Goal: Transaction & Acquisition: Purchase product/service

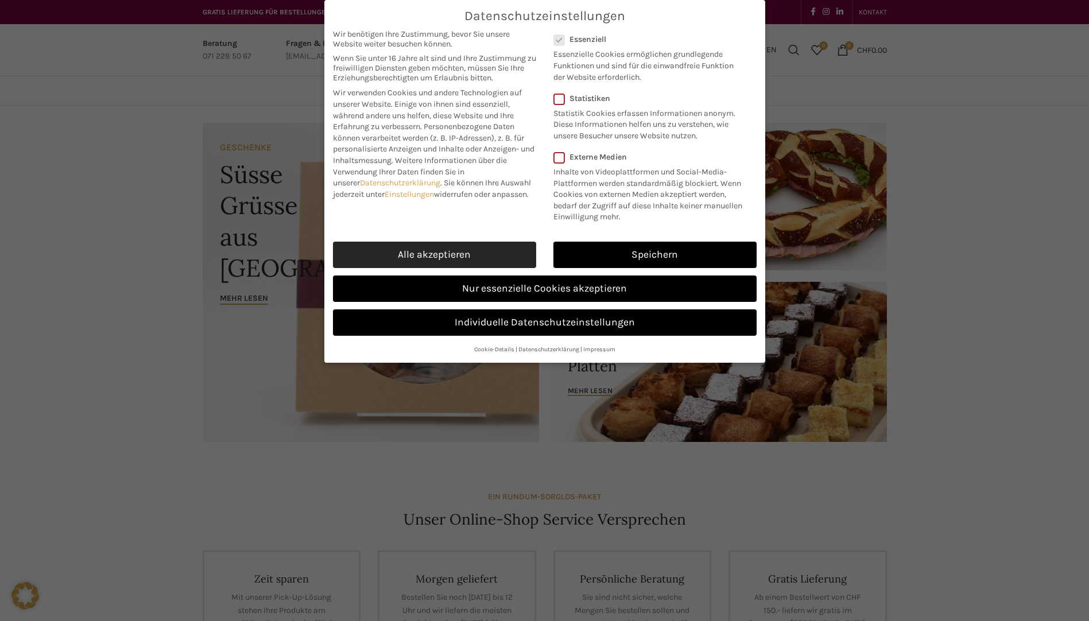
click at [470, 243] on link "Alle akzeptieren" at bounding box center [434, 255] width 203 height 26
checkbox input "true"
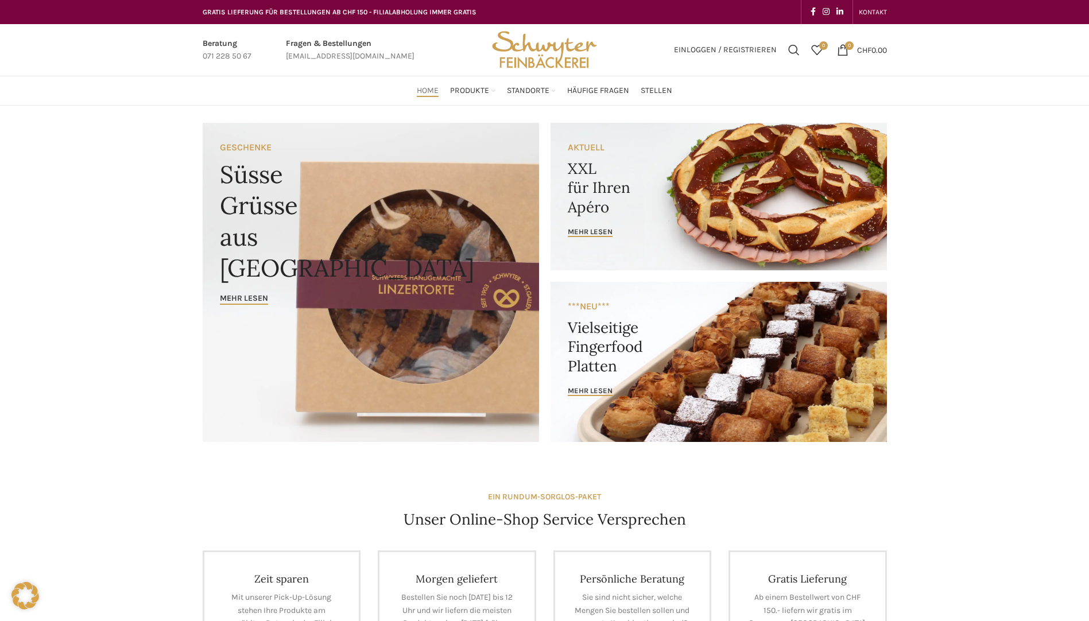
click at [561, 236] on link "Banner link" at bounding box center [719, 197] width 336 height 148
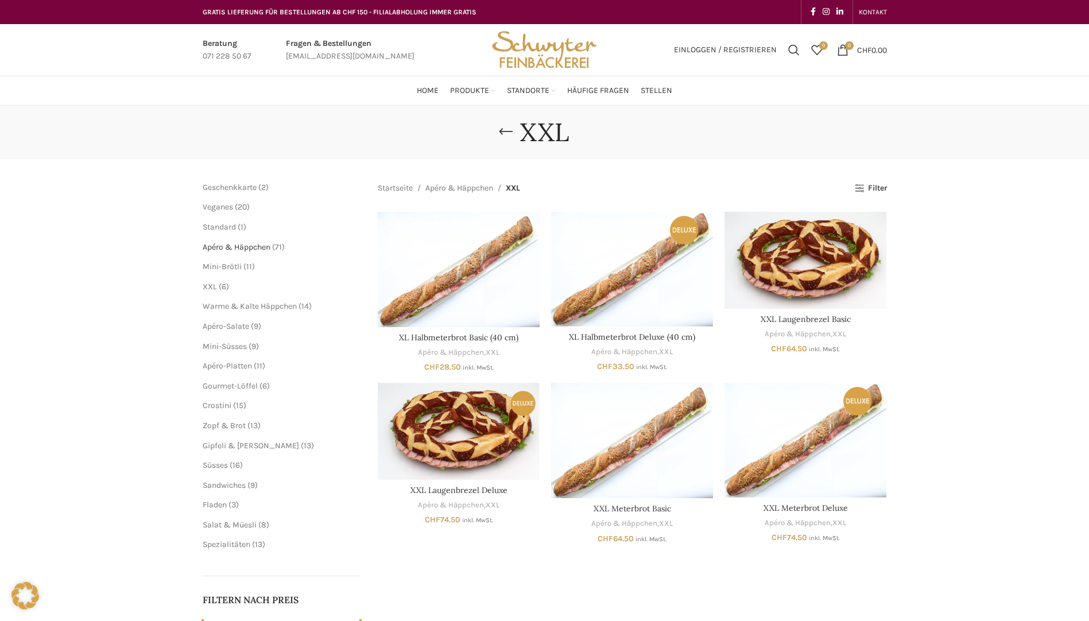
click at [251, 249] on span "Apéro & Häppchen" at bounding box center [237, 247] width 68 height 10
click at [286, 309] on span "Warme & Kalte Häppchen" at bounding box center [250, 306] width 94 height 10
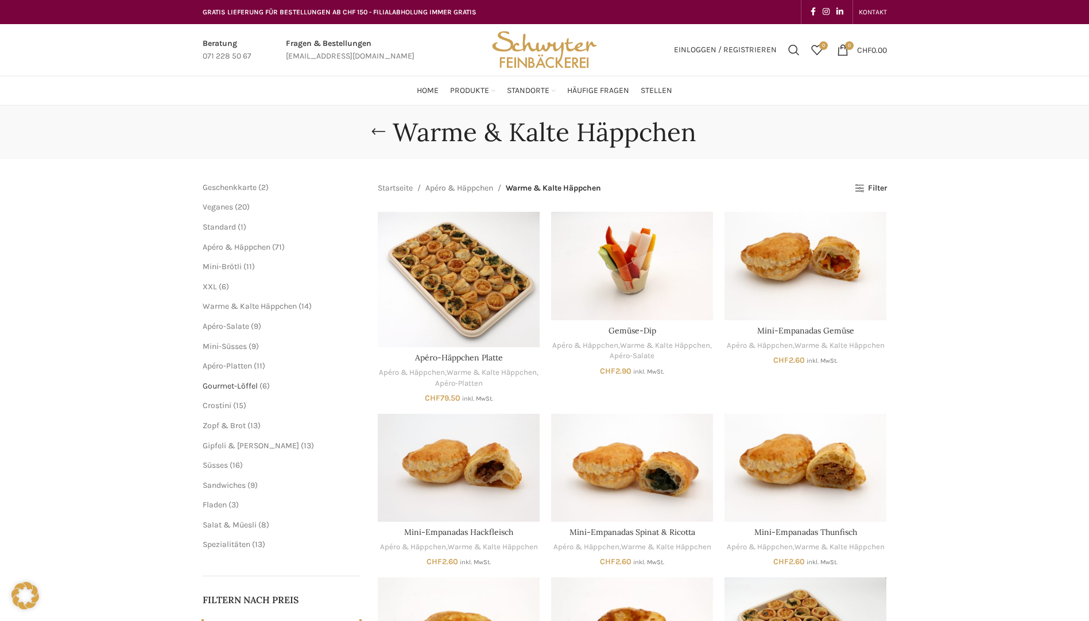
click at [248, 388] on span "Gourmet-Löffel" at bounding box center [230, 386] width 55 height 10
click at [226, 405] on span "Crostini" at bounding box center [217, 406] width 29 height 10
click at [230, 428] on span "Zopf & Brot" at bounding box center [224, 426] width 43 height 10
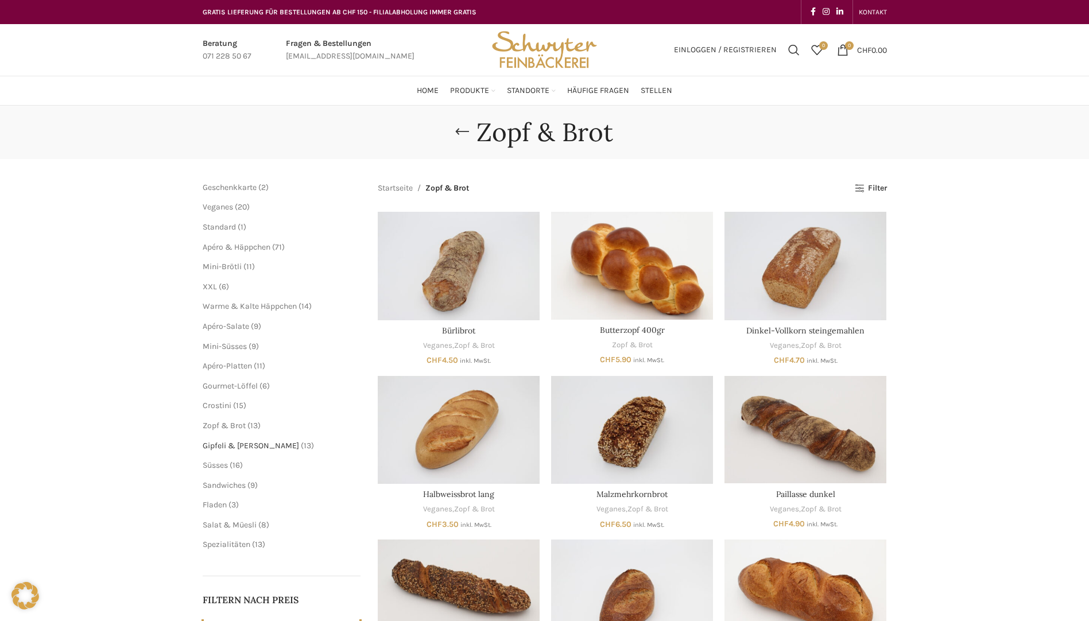
click at [237, 442] on span "Gipfeli & [PERSON_NAME]" at bounding box center [251, 446] width 96 height 10
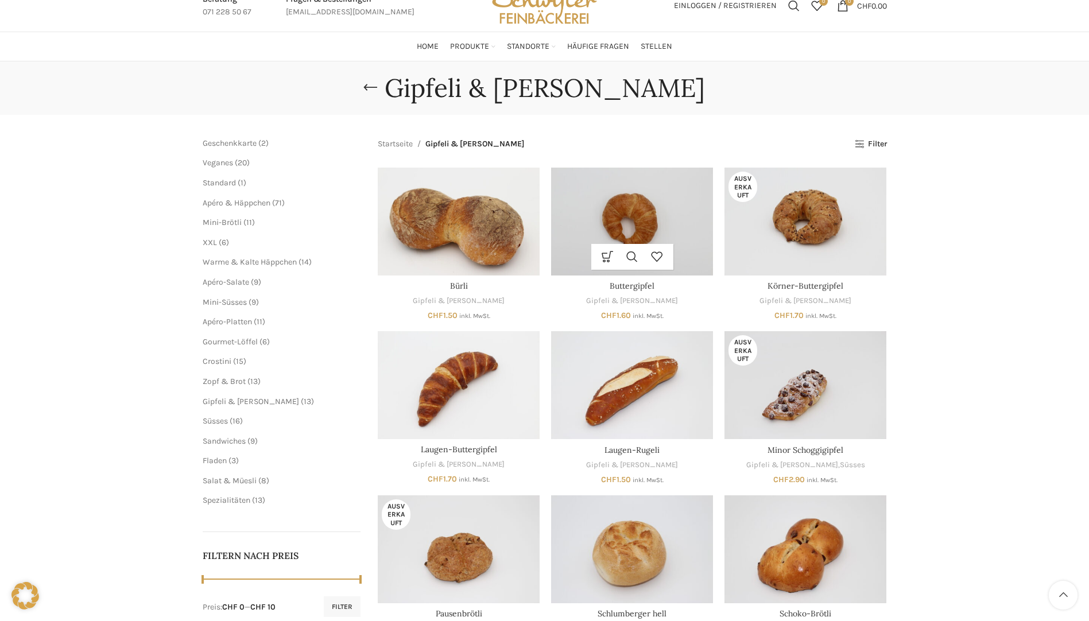
scroll to position [115, 0]
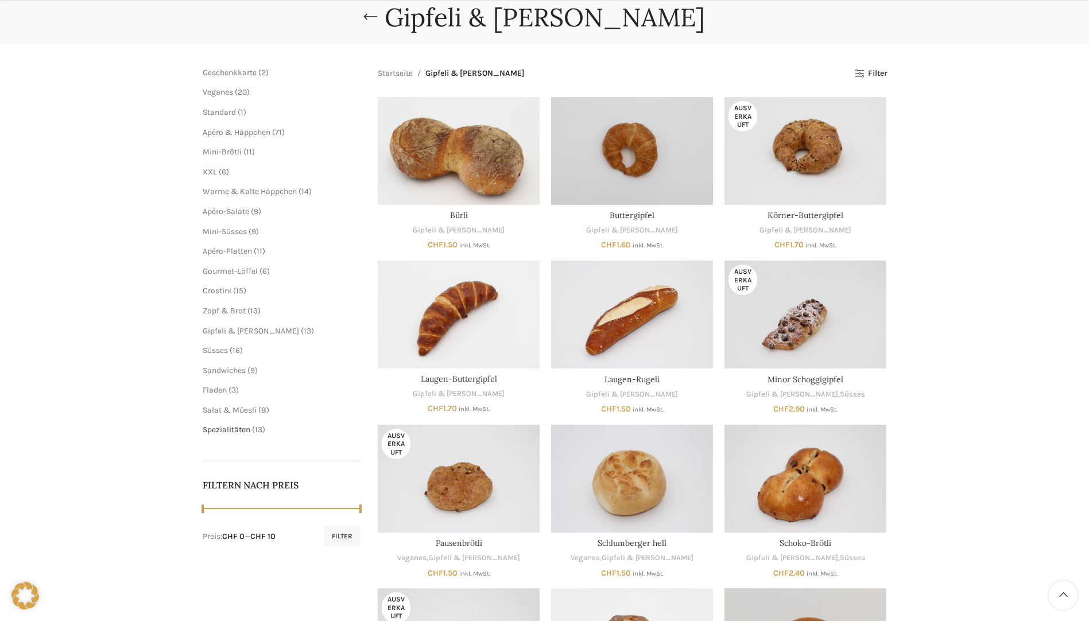
click at [227, 430] on span "Spezialitäten" at bounding box center [227, 430] width 48 height 10
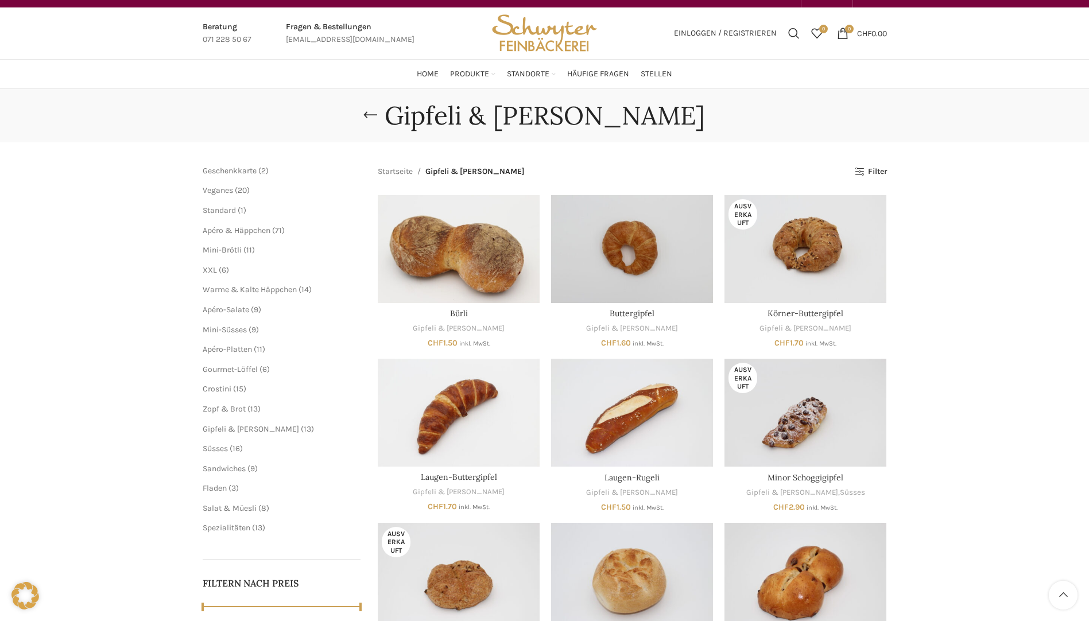
scroll to position [0, 0]
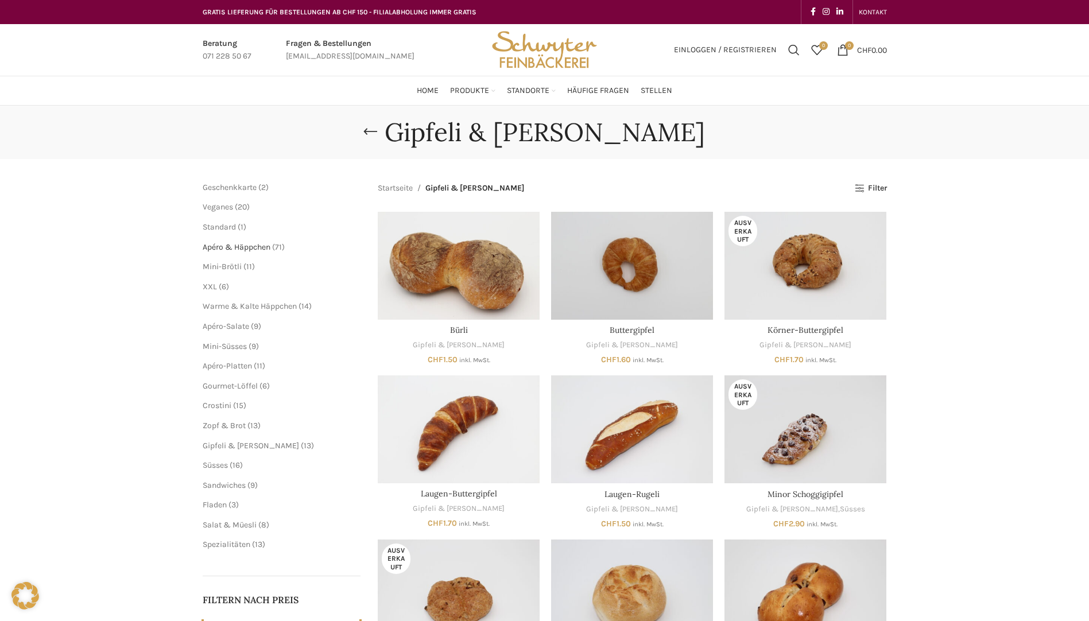
click at [243, 249] on span "Apéro & Häppchen" at bounding box center [237, 247] width 68 height 10
click at [237, 230] on span "1 1 Produkt" at bounding box center [241, 227] width 10 height 10
click at [232, 225] on span "Standard" at bounding box center [219, 227] width 33 height 10
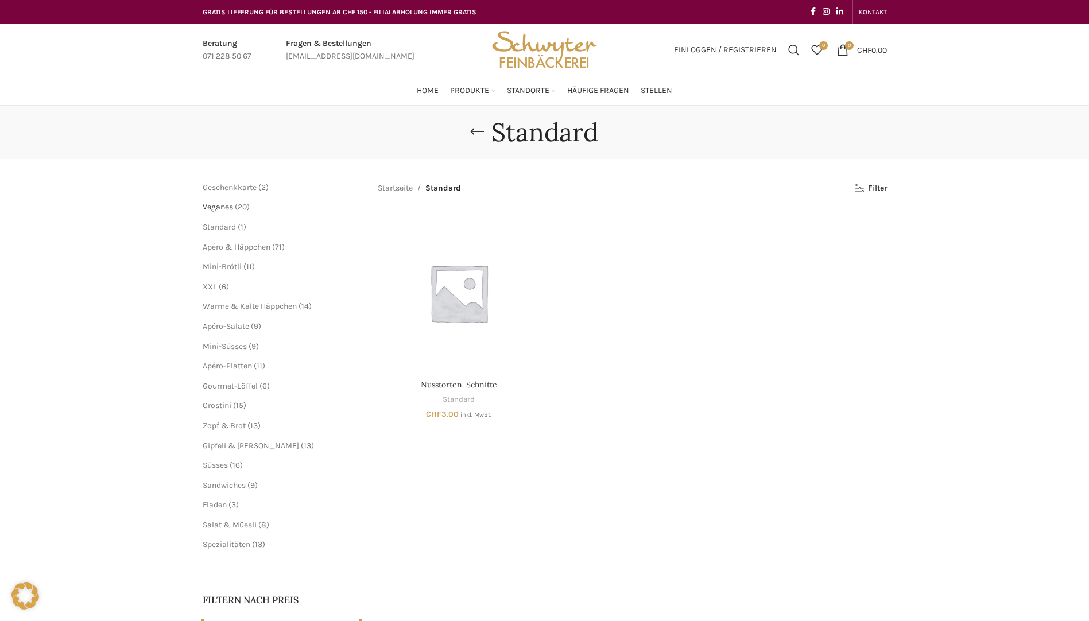
click at [228, 206] on span "Veganes" at bounding box center [218, 207] width 30 height 10
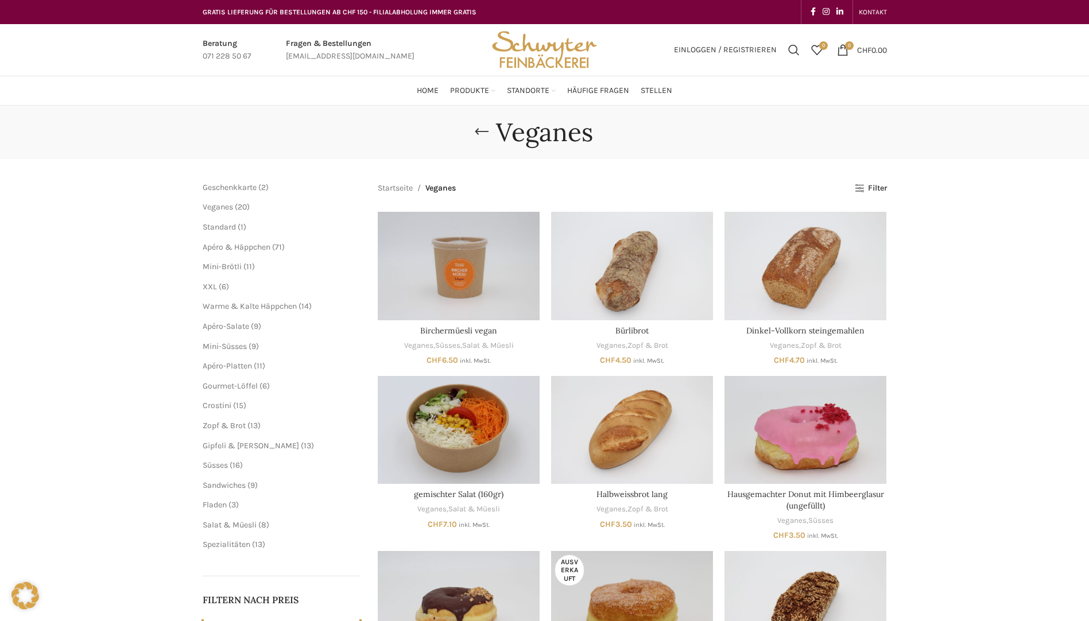
click at [233, 192] on li "Geschenkkarte 2 2 Produkte" at bounding box center [282, 187] width 158 height 11
click at [241, 182] on li "Geschenkkarte 2 2 Produkte" at bounding box center [282, 187] width 158 height 11
click at [240, 364] on span "Apéro-Platten" at bounding box center [227, 366] width 49 height 10
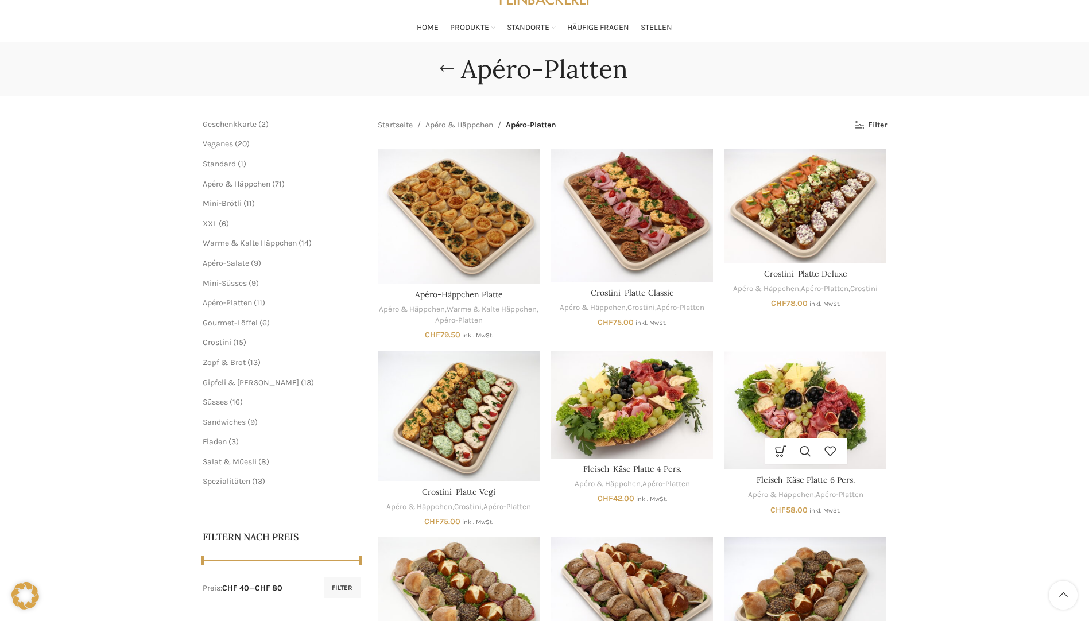
scroll to position [172, 0]
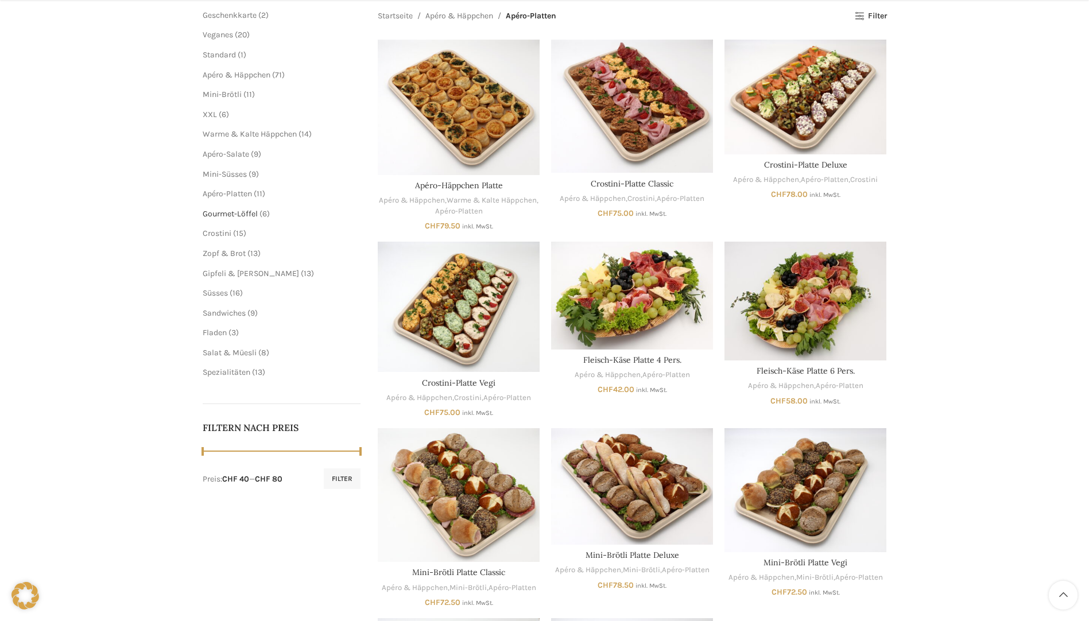
click at [238, 210] on span "Gourmet-Löffel" at bounding box center [230, 214] width 55 height 10
click at [236, 216] on span "Gourmet-Löffel" at bounding box center [230, 214] width 55 height 10
click at [237, 216] on span "Gourmet-Löffel" at bounding box center [230, 214] width 55 height 10
